Goal: Information Seeking & Learning: Learn about a topic

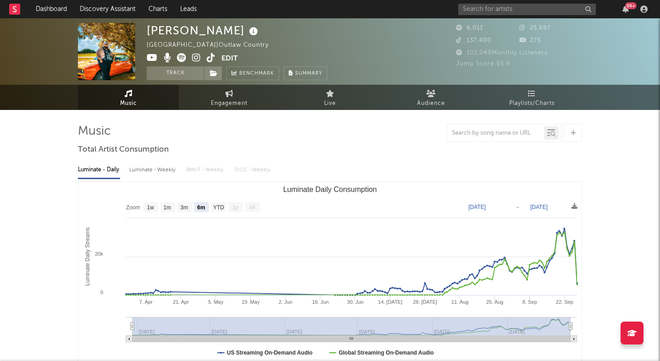
select select "6m"
click at [187, 71] on button "Track" at bounding box center [175, 73] width 57 height 14
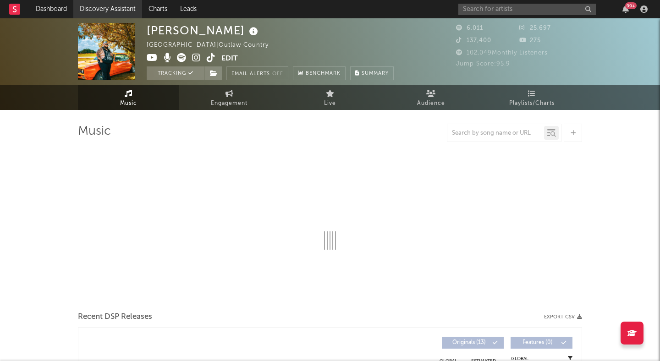
select select "6m"
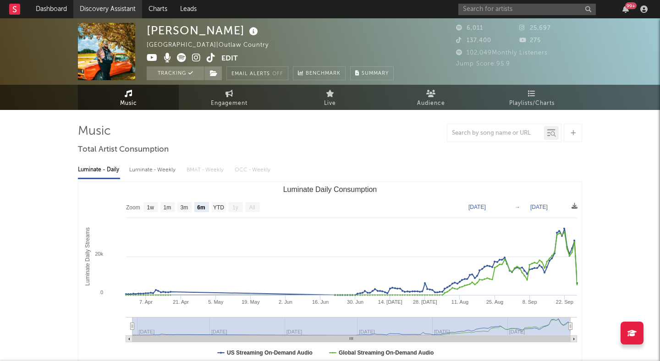
click at [114, 6] on link "Discovery Assistant" at bounding box center [107, 9] width 69 height 18
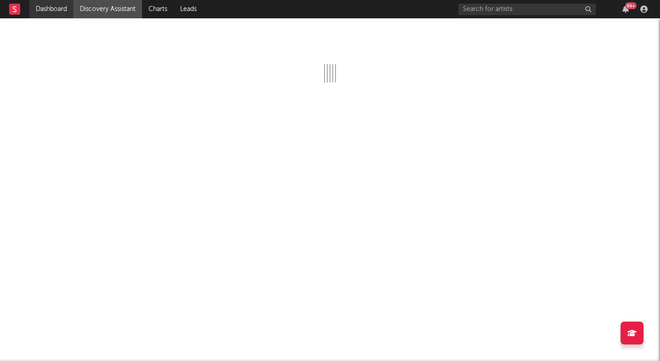
click at [50, 12] on link "Dashboard" at bounding box center [51, 9] width 44 height 18
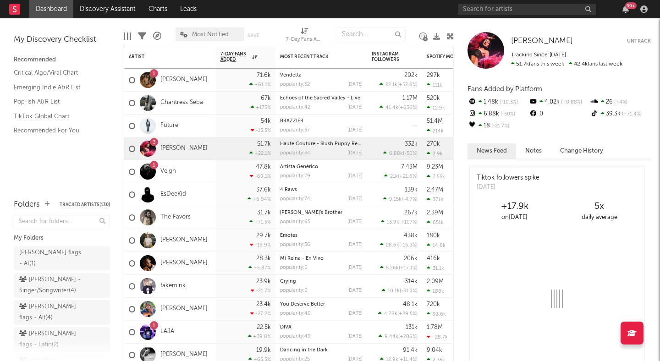
click at [452, 33] on icon at bounding box center [450, 36] width 7 height 7
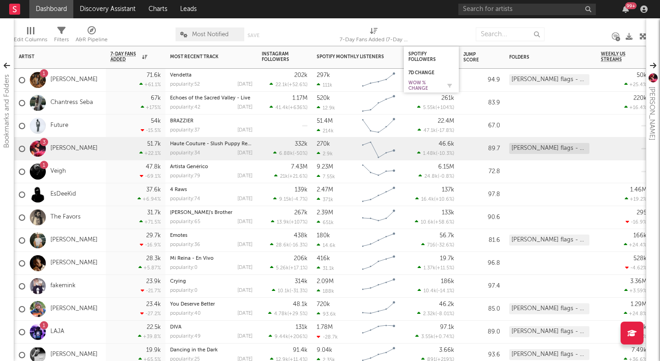
click at [421, 86] on div "WoW % Change" at bounding box center [424, 85] width 32 height 11
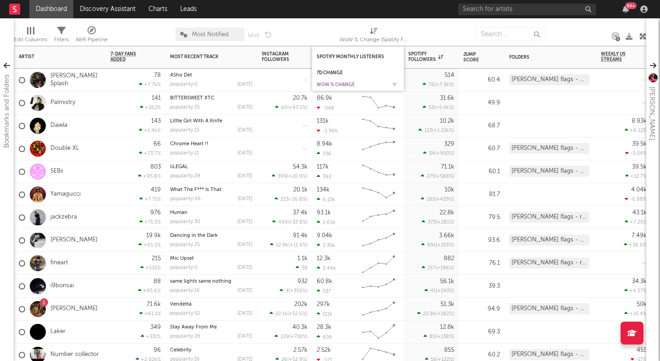
click at [332, 87] on div "WoW % Change" at bounding box center [351, 84] width 69 height 5
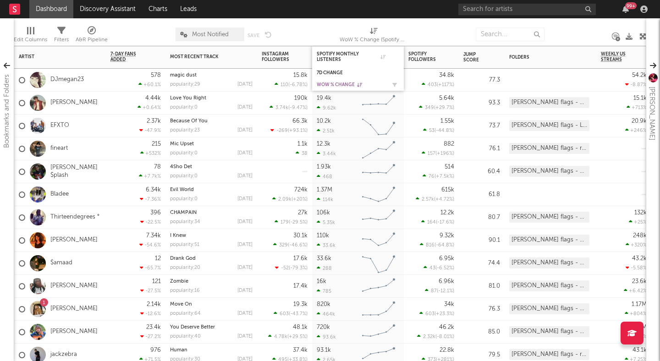
click at [333, 85] on div "WoW % Change" at bounding box center [351, 84] width 69 height 5
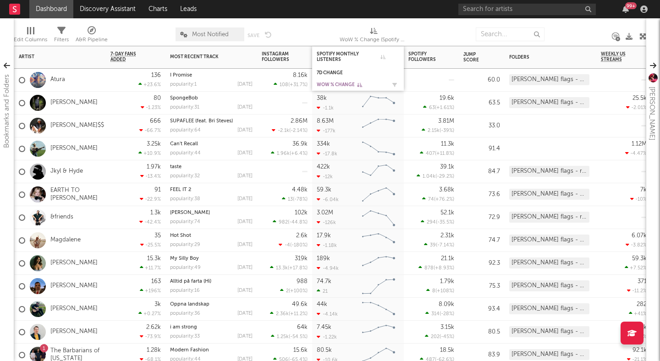
click at [333, 84] on div "WoW % Change" at bounding box center [351, 84] width 69 height 5
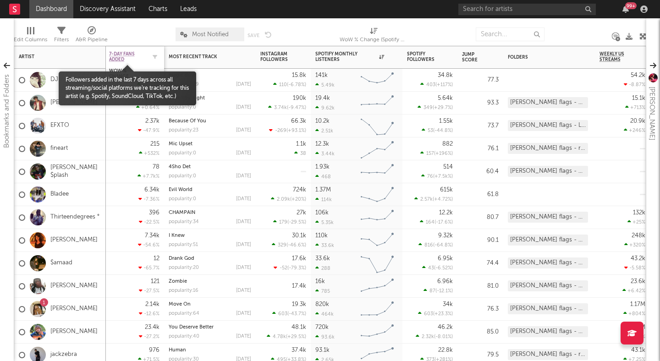
click at [119, 54] on span "7-Day Fans Added" at bounding box center [127, 56] width 37 height 11
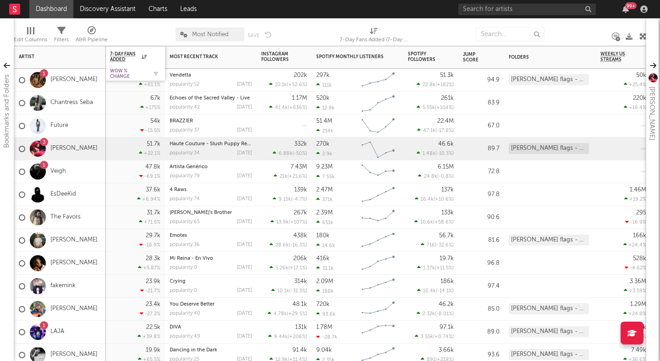
click at [124, 76] on div "WoW % Change" at bounding box center [128, 73] width 37 height 11
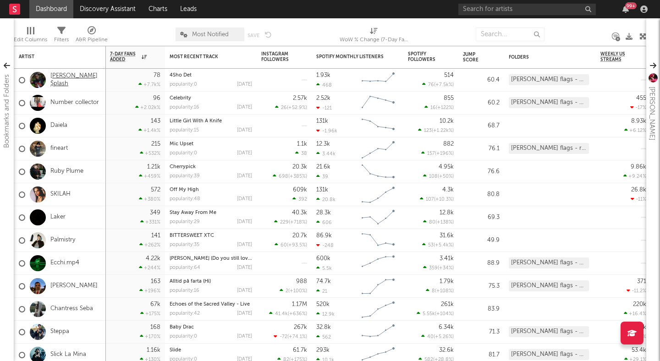
click at [80, 80] on link "[PERSON_NAME] $plash" at bounding box center [75, 80] width 51 height 16
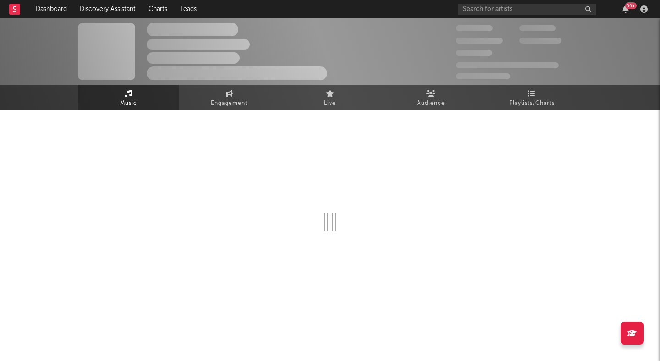
select select "1w"
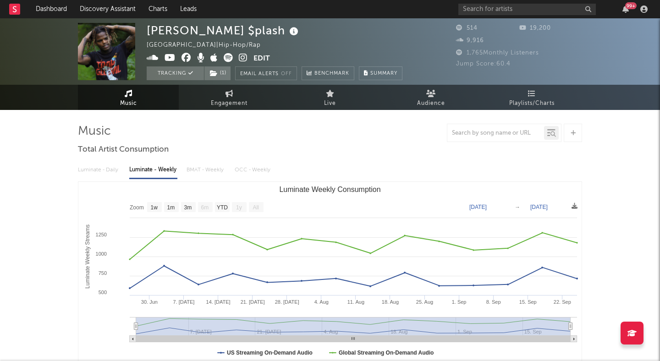
click at [240, 56] on icon at bounding box center [243, 57] width 9 height 9
click at [162, 59] on span at bounding box center [200, 58] width 107 height 11
click at [167, 57] on icon at bounding box center [169, 57] width 11 height 9
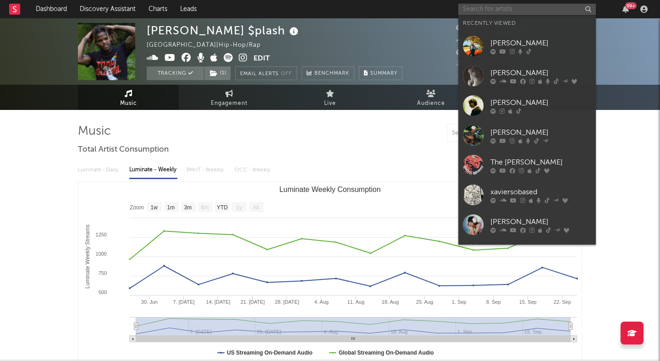
click at [489, 12] on input "text" at bounding box center [526, 9] width 137 height 11
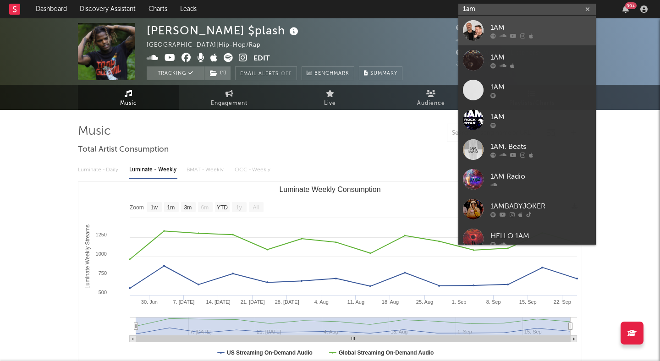
type input "1am"
click at [518, 24] on div "1AM" at bounding box center [540, 27] width 101 height 11
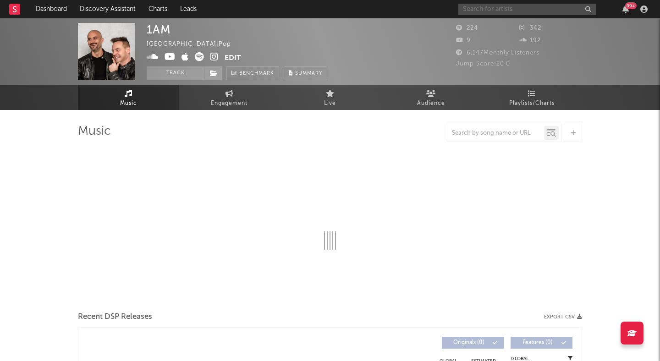
click at [508, 6] on input "text" at bounding box center [526, 9] width 137 height 11
select select "1w"
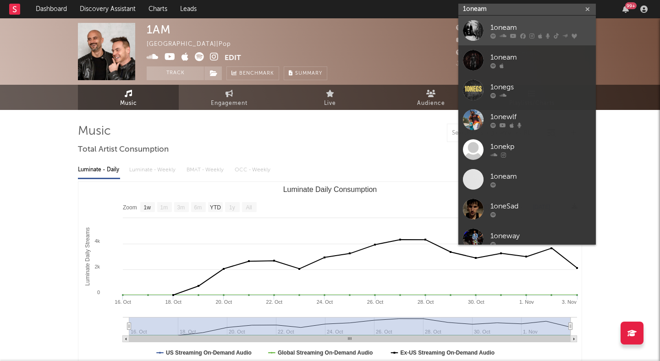
type input "1oneam"
click at [533, 27] on div "1oneam" at bounding box center [540, 27] width 101 height 11
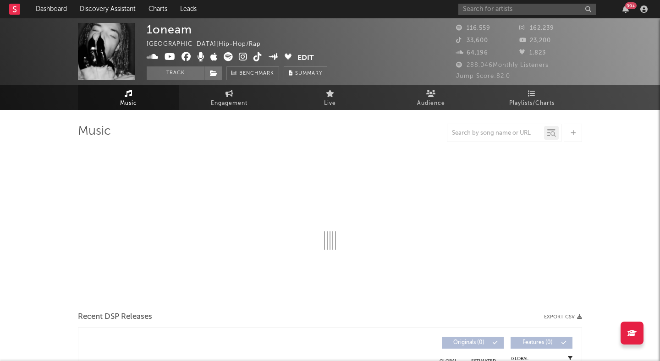
select select "6m"
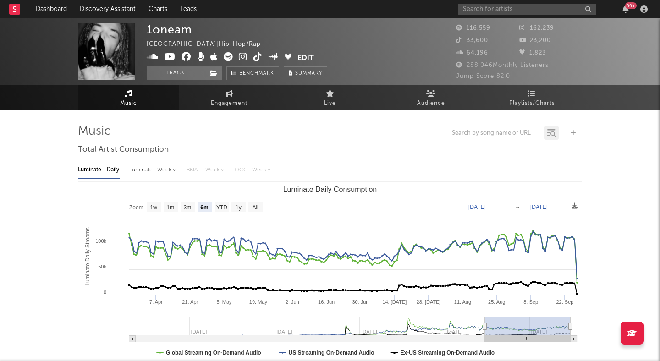
click at [241, 53] on icon at bounding box center [243, 56] width 9 height 9
click at [196, 70] on button "Track" at bounding box center [175, 73] width 57 height 14
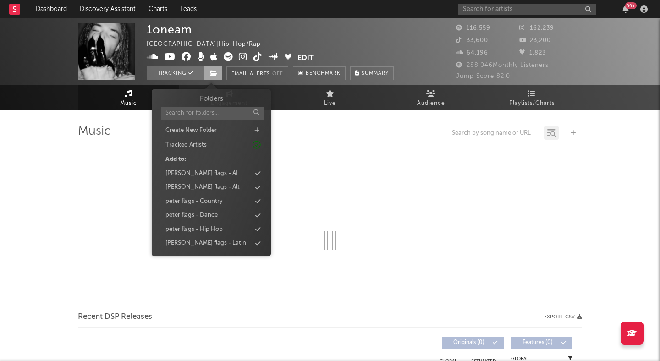
click at [210, 70] on icon at bounding box center [214, 73] width 8 height 6
select select "6m"
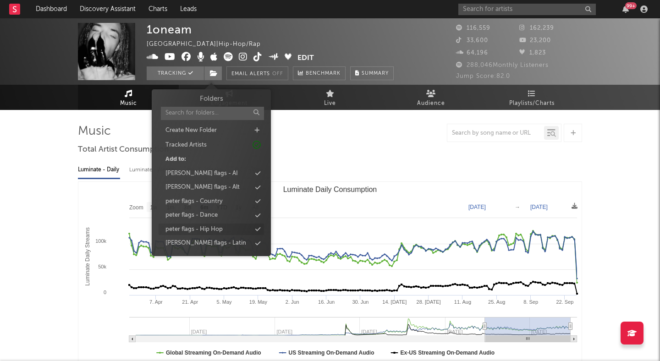
click at [223, 224] on div "peter flags - Hip Hop" at bounding box center [210, 230] width 105 height 12
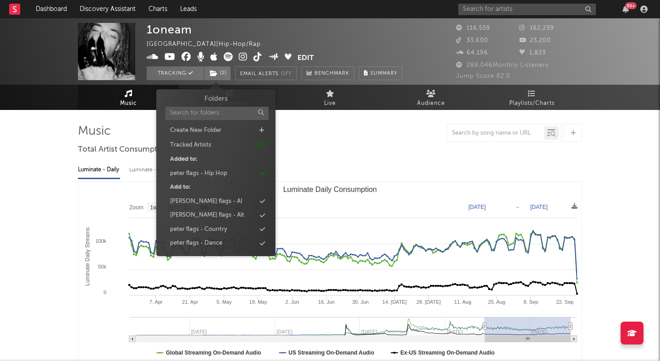
click at [349, 158] on div "Luminate - Daily Luminate - Weekly BMAT - Weekly OCC - Weekly Zoom 1w 1m 3m 6m …" at bounding box center [330, 263] width 504 height 210
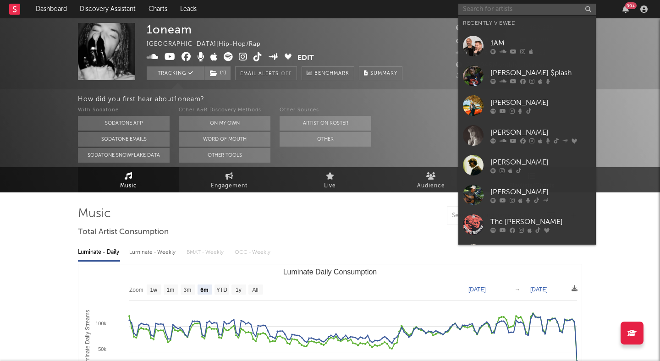
click at [522, 8] on input "text" at bounding box center [526, 9] width 137 height 11
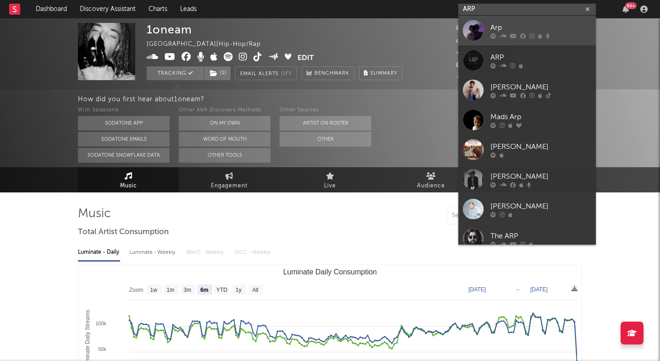
type input "ARP"
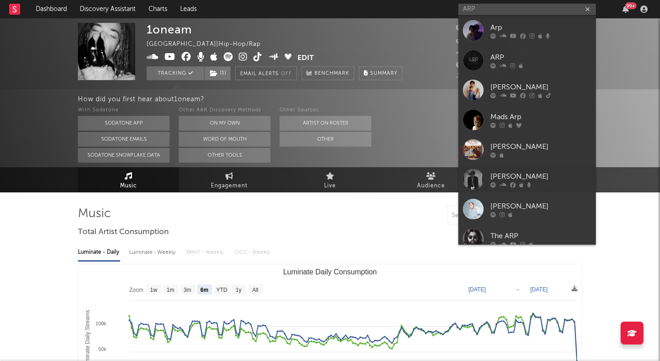
click at [527, 27] on div "Arp" at bounding box center [540, 27] width 101 height 11
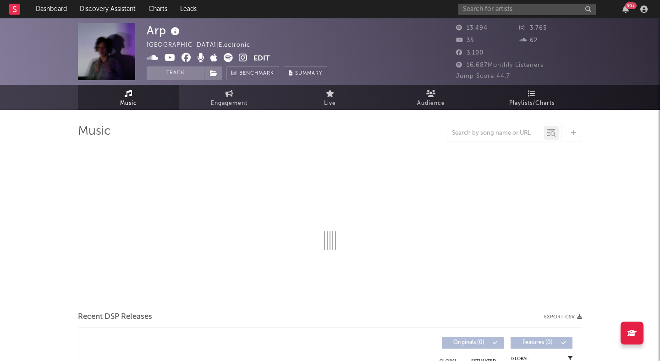
select select "1w"
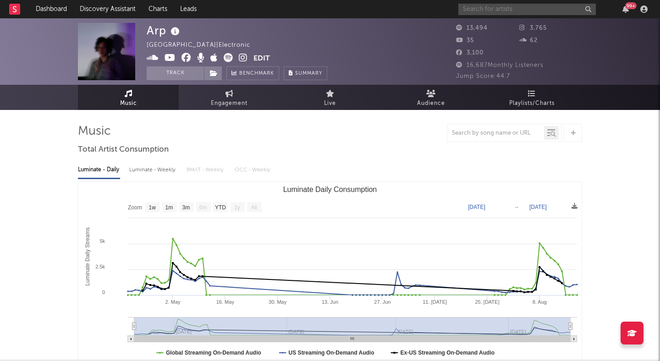
click at [494, 9] on input "text" at bounding box center [526, 9] width 137 height 11
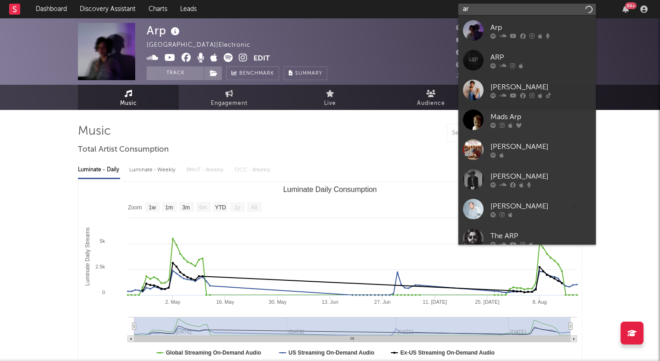
type input "a"
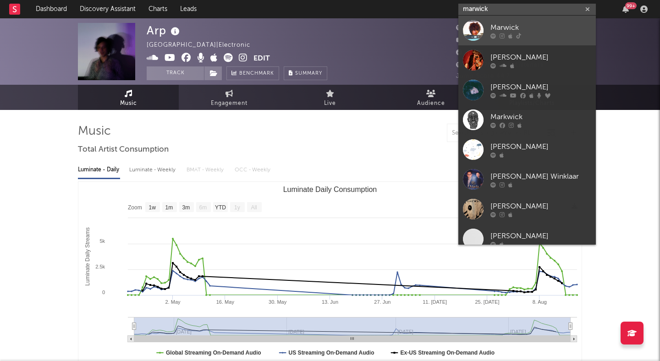
type input "marwick"
click at [559, 28] on div "Marwick" at bounding box center [540, 27] width 101 height 11
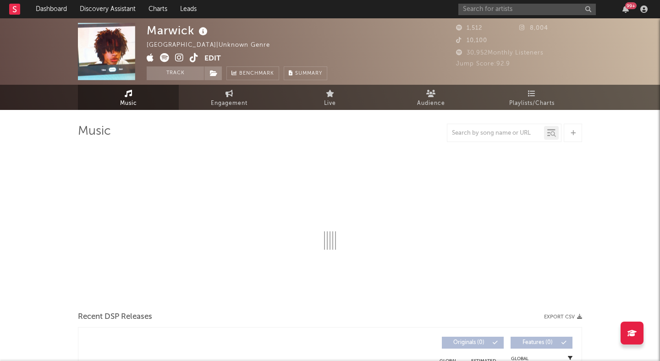
select select "1w"
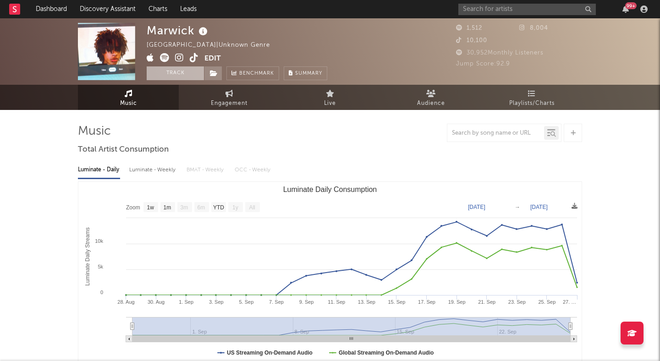
click at [177, 74] on button "Track" at bounding box center [175, 73] width 57 height 14
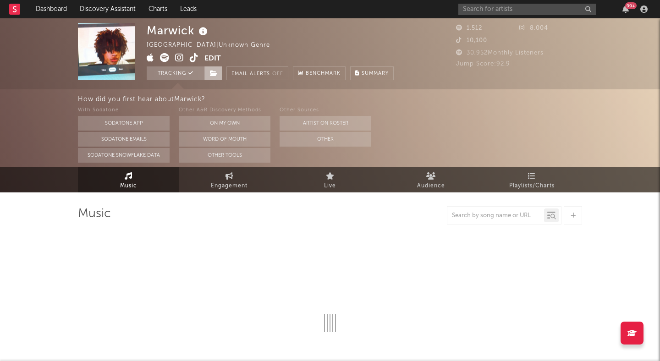
select select "1w"
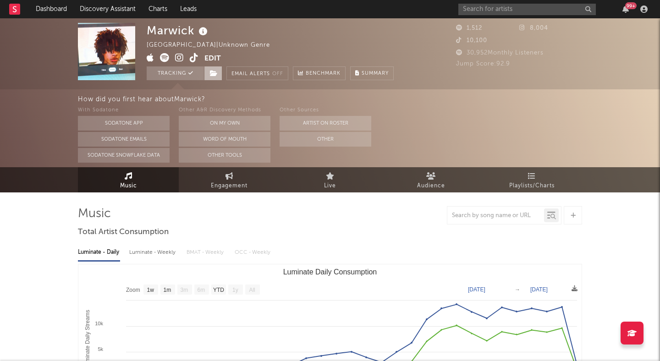
click at [218, 72] on span at bounding box center [213, 73] width 18 height 14
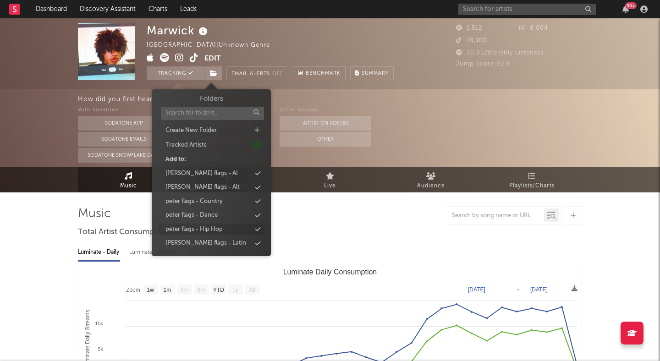
click at [228, 229] on div "peter flags - Hip Hop" at bounding box center [210, 230] width 105 height 12
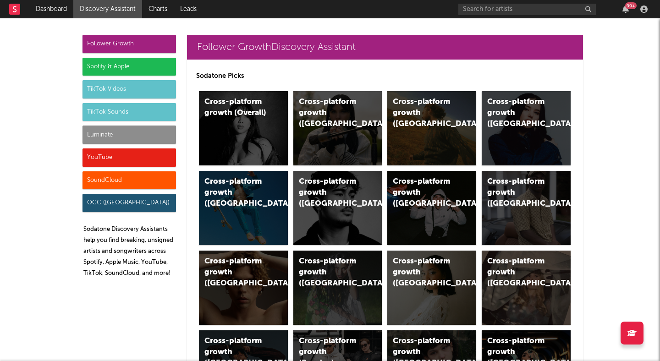
scroll to position [3006, 0]
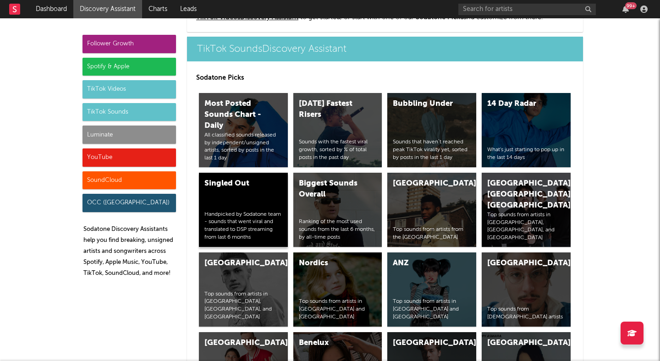
click at [249, 191] on div "Singled Out Handpicked by Sodatone team - sounds that went viral and translated…" at bounding box center [243, 210] width 89 height 74
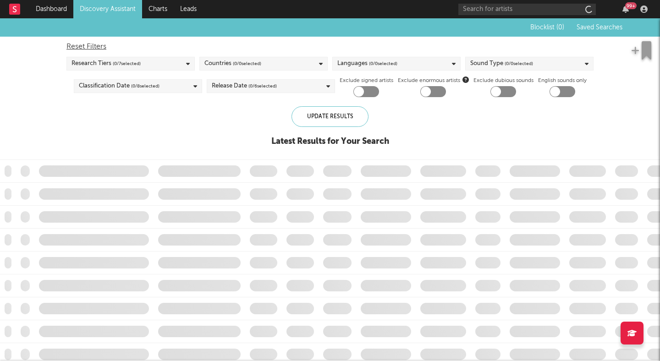
checkbox input "true"
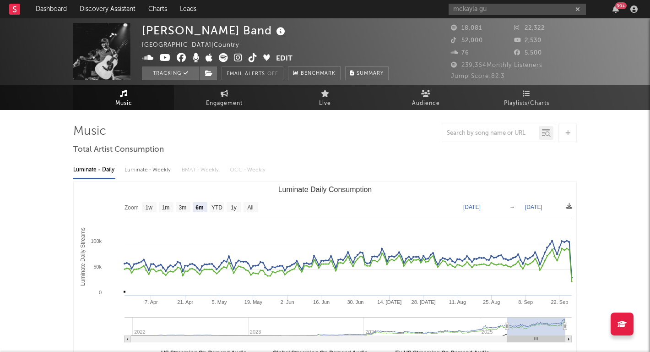
select select "6m"
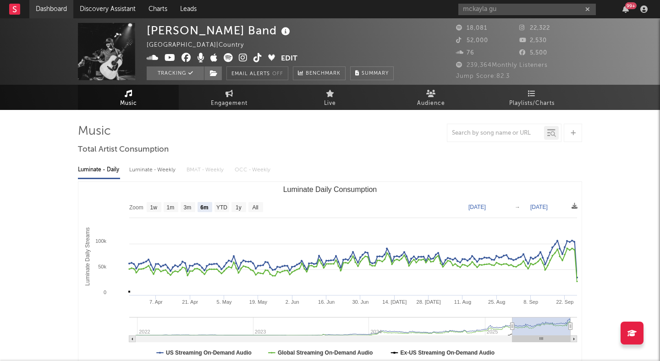
click at [45, 6] on link "Dashboard" at bounding box center [51, 9] width 44 height 18
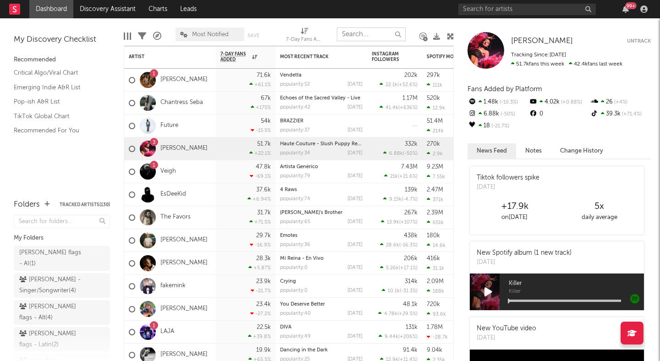
click at [366, 33] on input "text" at bounding box center [371, 34] width 69 height 14
type input "fake"
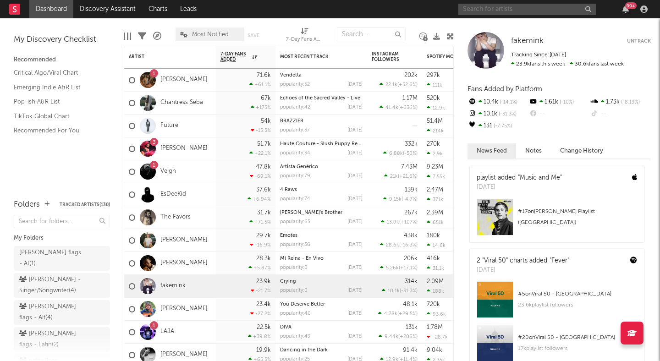
click at [536, 8] on input "text" at bounding box center [526, 9] width 137 height 11
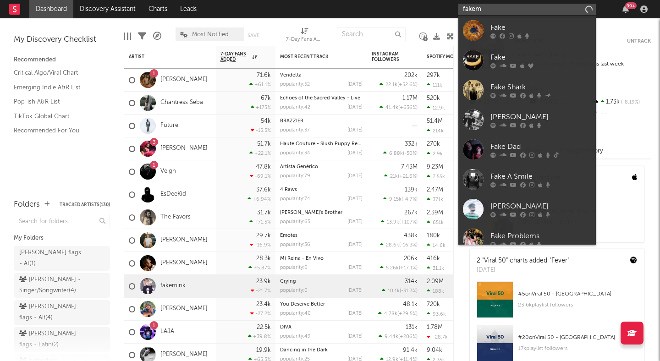
type input "fakemi"
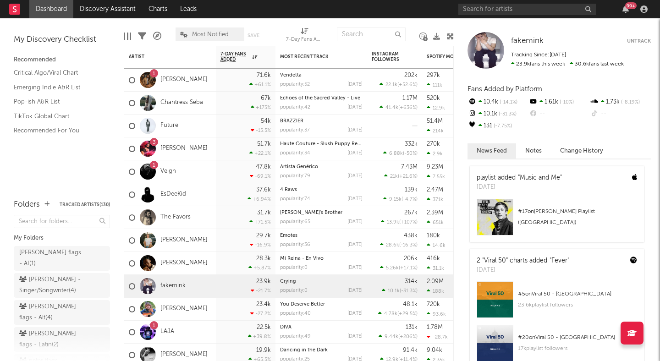
click at [439, 17] on nav "Dashboard Discovery Assistant Charts Leads 99 +" at bounding box center [330, 9] width 660 height 18
click at [519, 11] on input "text" at bounding box center [526, 9] width 137 height 11
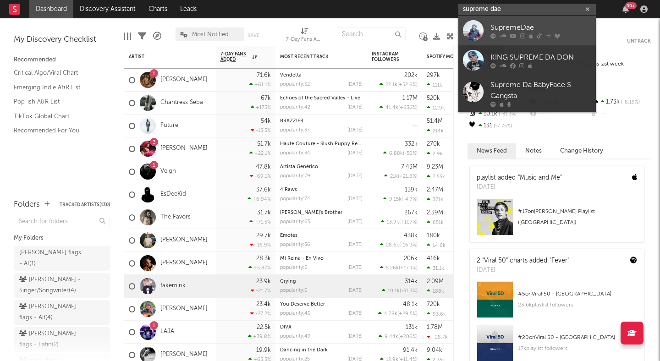
type input "supreme dae"
click at [534, 22] on div "SupremeDae" at bounding box center [540, 27] width 101 height 11
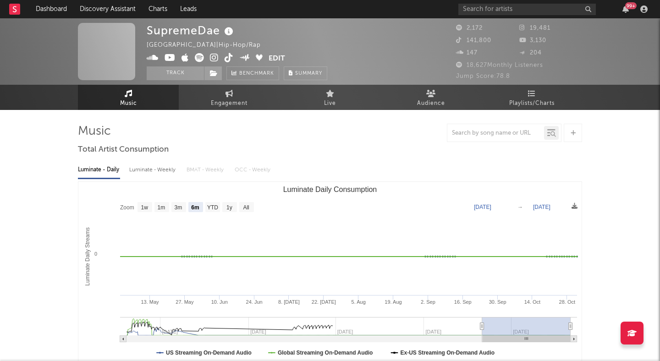
select select "6m"
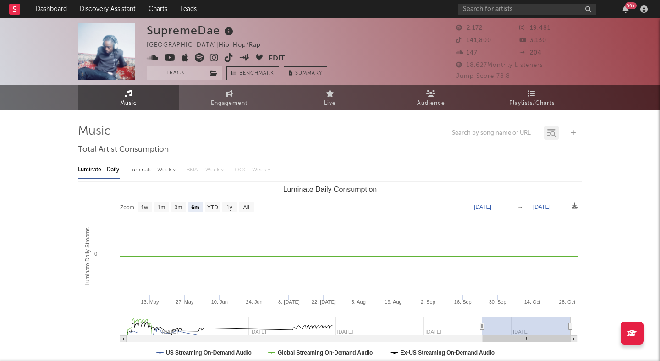
click at [226, 57] on icon at bounding box center [228, 57] width 9 height 9
click at [178, 74] on button "Track" at bounding box center [175, 73] width 57 height 14
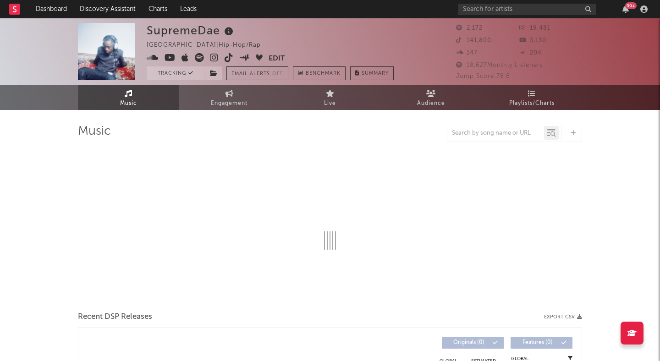
select select "6m"
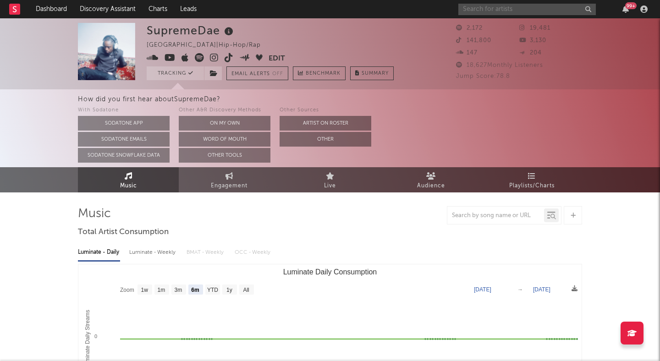
click at [490, 10] on input "text" at bounding box center [526, 9] width 137 height 11
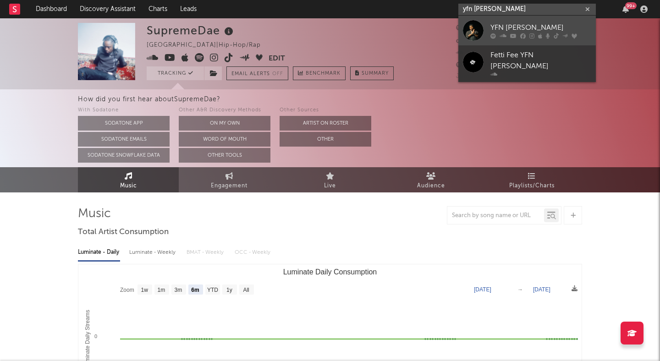
type input "yfn lucci"
click at [508, 26] on div "YFN Lucci" at bounding box center [540, 27] width 101 height 11
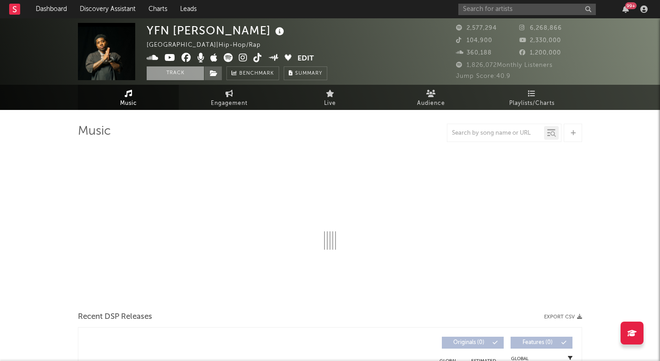
select select "6m"
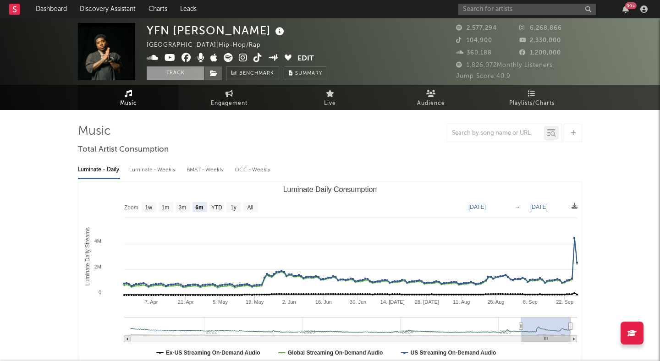
click at [175, 68] on button "Track" at bounding box center [175, 73] width 57 height 14
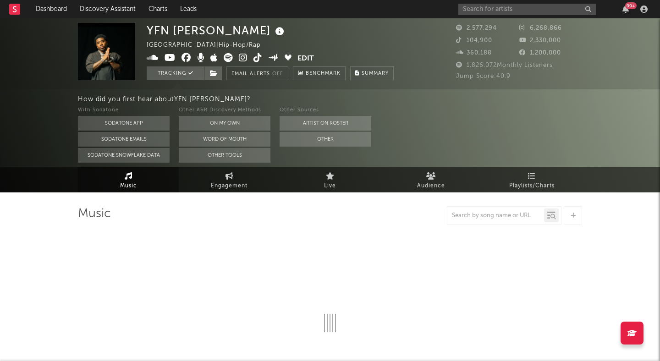
select select "6m"
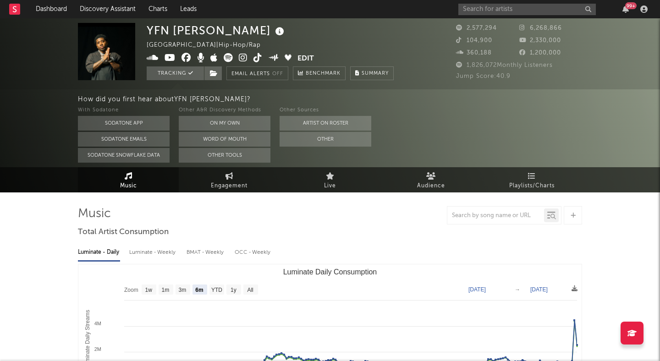
click at [243, 56] on icon at bounding box center [243, 57] width 9 height 9
click at [522, 10] on input "text" at bounding box center [526, 9] width 137 height 11
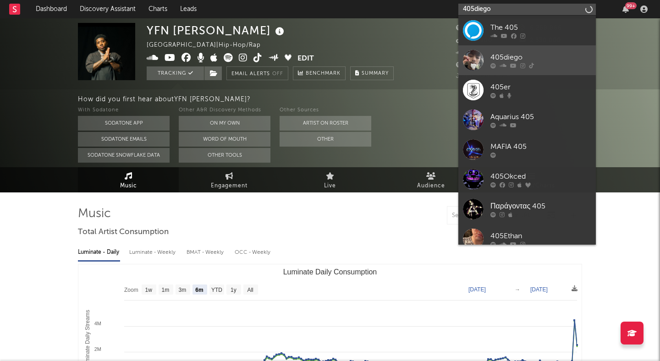
type input "405diego"
click at [511, 49] on link "405diego" at bounding box center [526, 60] width 137 height 30
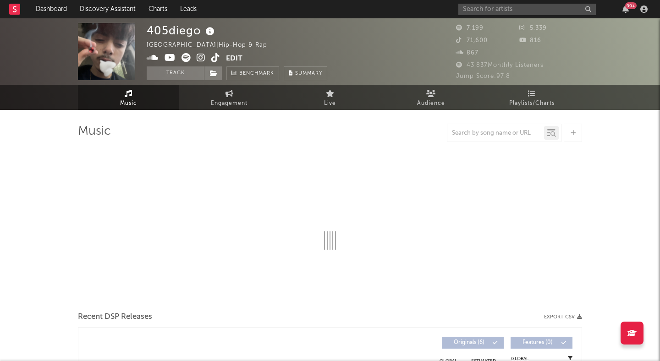
select select "1w"
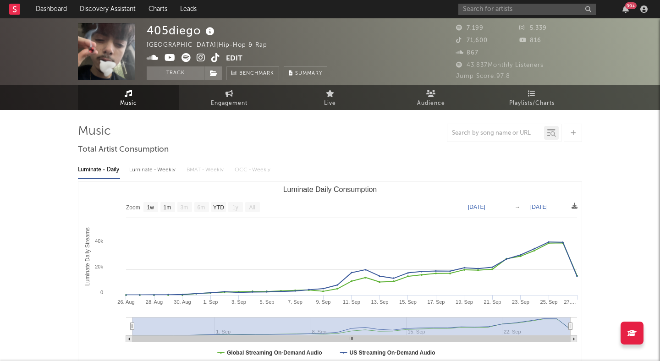
click at [199, 57] on icon at bounding box center [201, 57] width 9 height 9
click at [191, 73] on button "Track" at bounding box center [175, 73] width 57 height 14
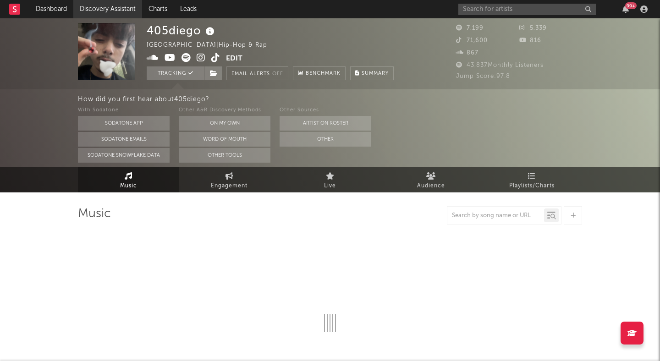
select select "1w"
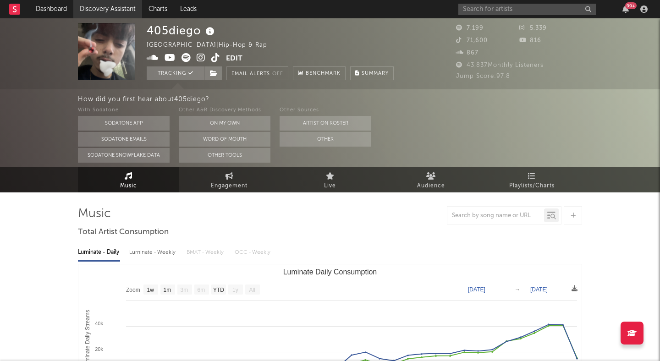
click at [107, 9] on link "Discovery Assistant" at bounding box center [107, 9] width 69 height 18
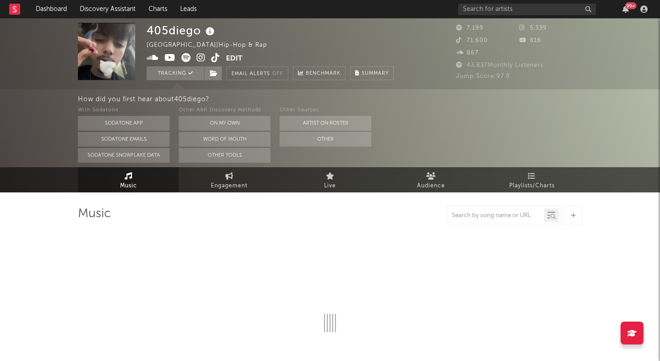
select select "1w"
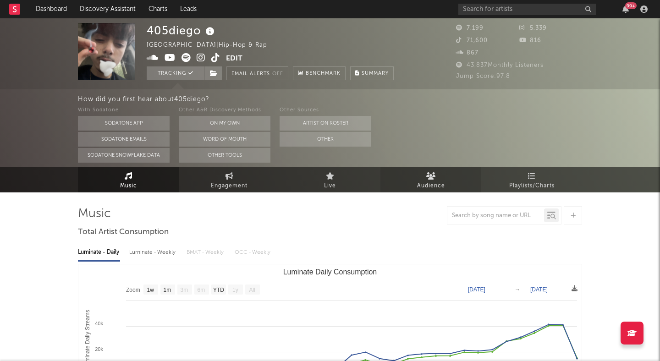
click at [428, 177] on icon at bounding box center [431, 175] width 10 height 7
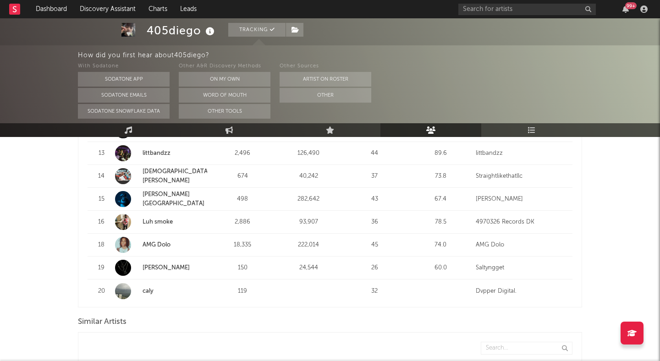
scroll to position [807, 0]
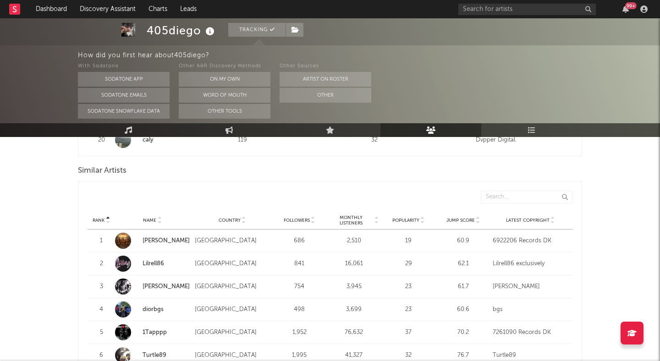
click at [475, 223] on div at bounding box center [477, 220] width 5 height 7
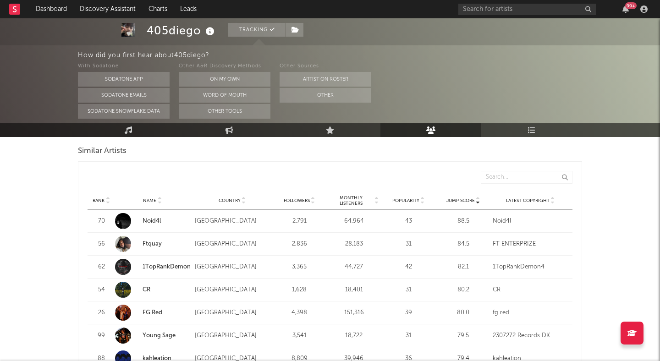
scroll to position [826, 0]
click at [152, 245] on link "Ftquay" at bounding box center [151, 245] width 19 height 6
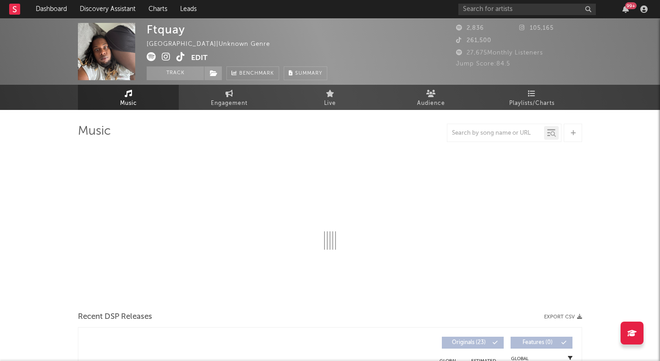
select select "1w"
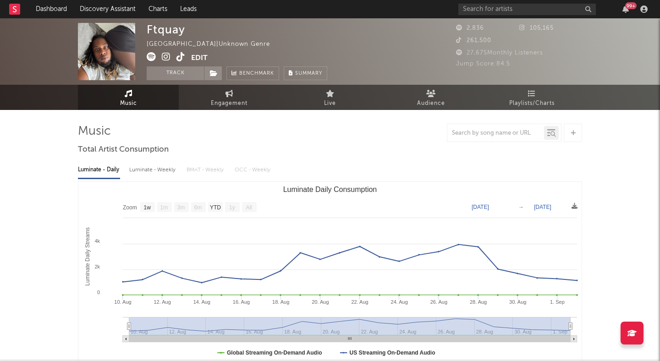
click at [178, 55] on icon at bounding box center [180, 56] width 9 height 9
click at [270, 30] on div "Ftquay United States | Unknown Genre Edit Track Benchmark Summary" at bounding box center [237, 51] width 180 height 57
click at [36, 46] on div "Ftquay United States | Unknown Genre Edit Track Benchmark Summary 2,836 105,165…" at bounding box center [330, 51] width 660 height 66
click at [35, 47] on div "Ftquay United States | Unknown Genre Edit Track Benchmark Summary 2,836 105,165…" at bounding box center [330, 51] width 660 height 66
click at [66, 36] on div "Ftquay United States | Unknown Genre Edit Track Benchmark Summary 2,836 105,165…" at bounding box center [330, 51] width 660 height 66
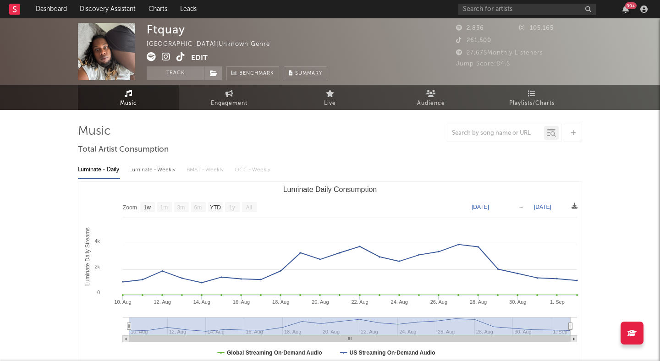
click at [50, 42] on div "Ftquay United States | Unknown Genre Edit Track Benchmark Summary 2,836 105,165…" at bounding box center [330, 51] width 660 height 66
click at [32, 42] on div "Ftquay United States | Unknown Genre Edit Track Benchmark Summary 2,836 105,165…" at bounding box center [330, 51] width 660 height 66
click at [63, 5] on link "Dashboard" at bounding box center [51, 9] width 44 height 18
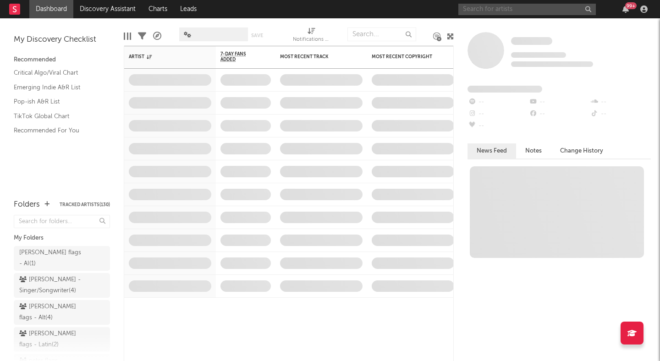
click at [495, 7] on input "text" at bounding box center [526, 9] width 137 height 11
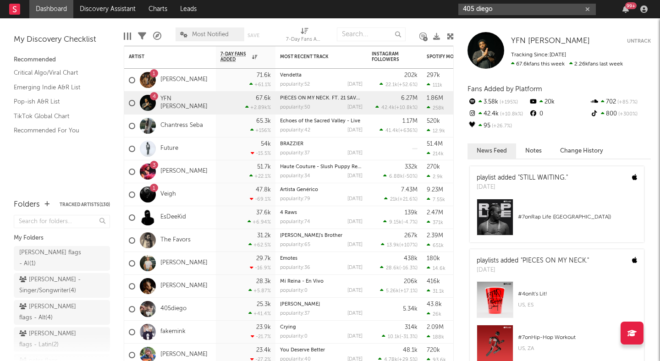
type input "405 diego"
click at [167, 24] on div "Edit Columns Filters A&R Pipeline Most Notified Save Save as 7-Day Fans Added (…" at bounding box center [289, 31] width 330 height 27
click at [180, 77] on link "[PERSON_NAME]" at bounding box center [183, 80] width 47 height 8
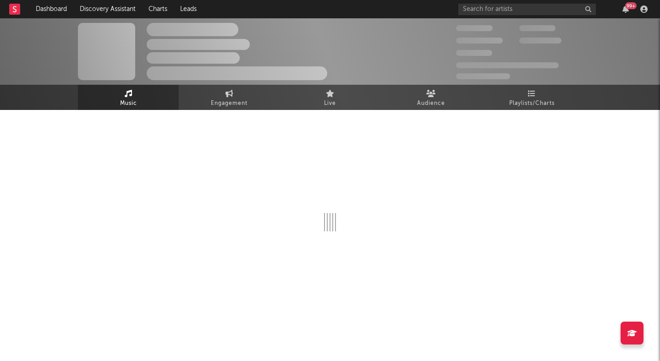
select select "6m"
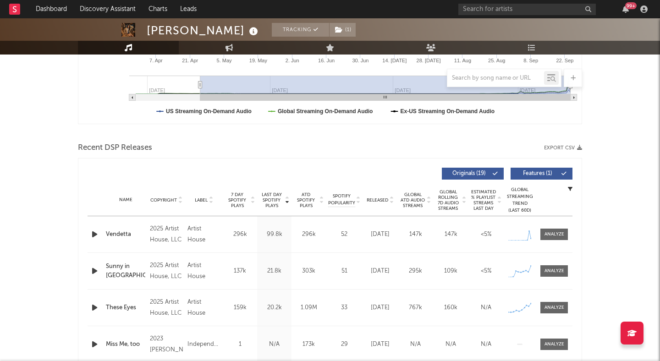
scroll to position [243, 0]
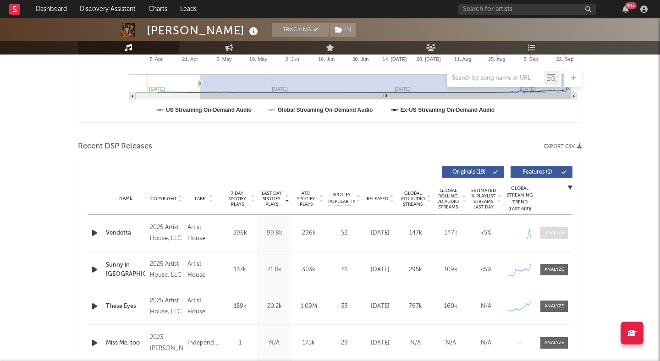
click at [553, 235] on div at bounding box center [554, 232] width 20 height 7
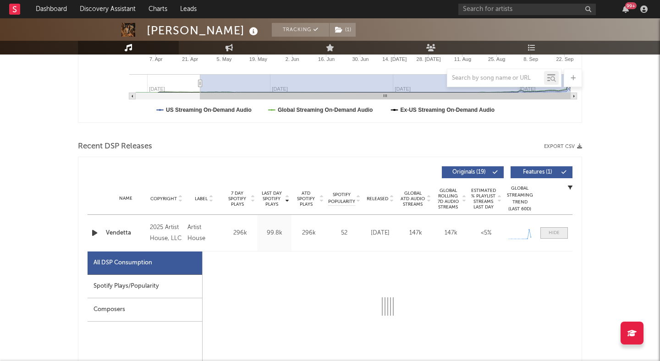
select select "1w"
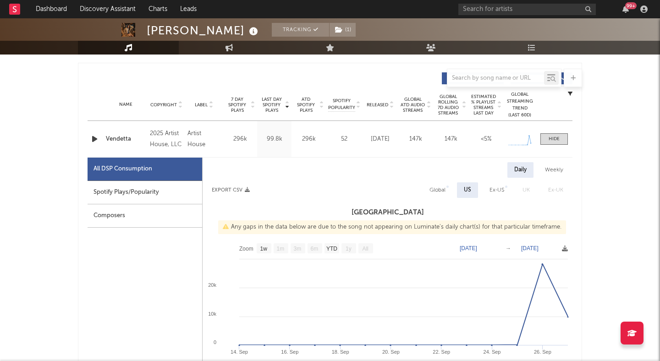
scroll to position [358, 0]
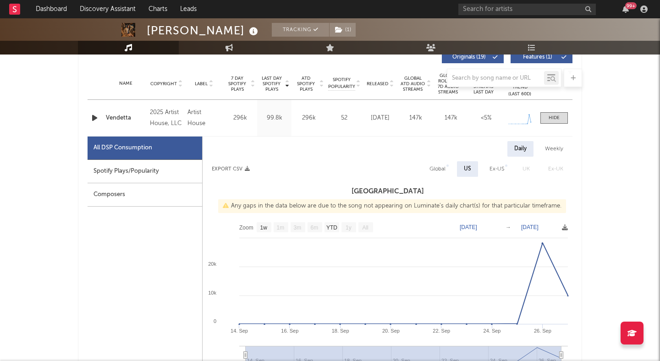
click at [137, 176] on div "Spotify Plays/Popularity" at bounding box center [144, 171] width 115 height 23
select select "1w"
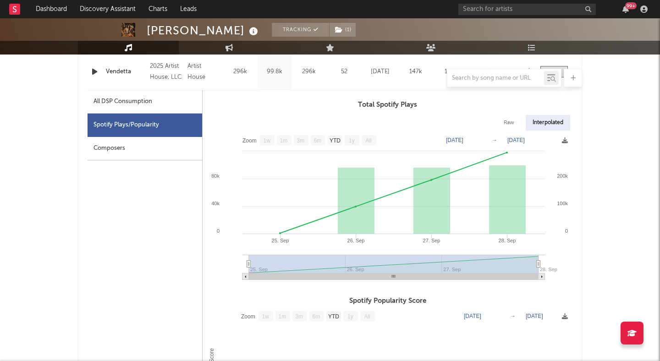
scroll to position [410, 0]
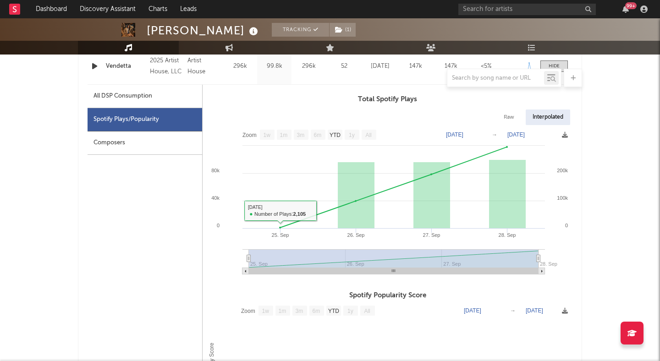
click at [140, 145] on div "Composers" at bounding box center [144, 142] width 115 height 23
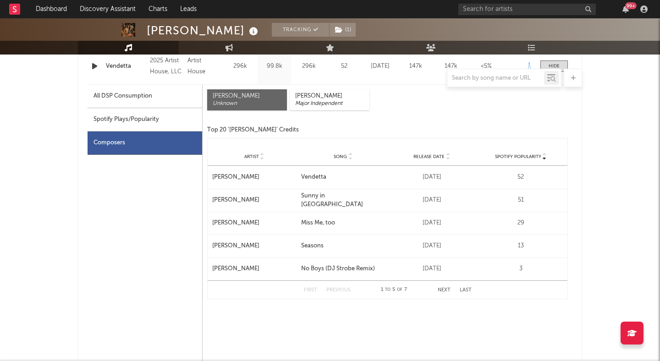
click at [137, 99] on div "All DSP Consumption" at bounding box center [122, 96] width 59 height 11
select select "1w"
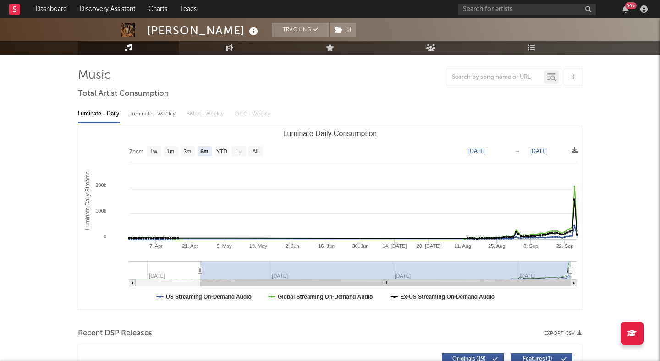
scroll to position [0, 0]
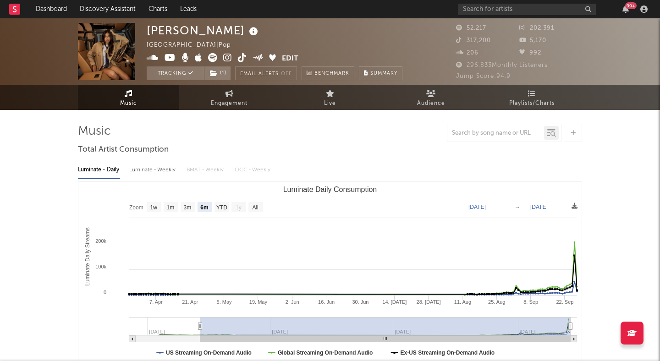
click at [378, 125] on div at bounding box center [330, 133] width 504 height 18
click at [334, 20] on div "Izzy Escobar United States | Pop Edit Tracking ( 1 ) Email Alerts Off Benchmark…" at bounding box center [330, 51] width 660 height 66
click at [300, 65] on div "Izzy Escobar United States | Pop Edit Tracking ( 1 ) Email Alerts Off Benchmark…" at bounding box center [275, 51] width 256 height 57
click at [300, 62] on div "Izzy Escobar United States | Pop Edit Tracking ( 1 ) Email Alerts Off Benchmark…" at bounding box center [275, 51] width 256 height 57
click at [313, 33] on div "Izzy Escobar United States | Pop Edit Tracking ( 1 ) Email Alerts Off Benchmark…" at bounding box center [275, 51] width 256 height 57
